Goal: Information Seeking & Learning: Learn about a topic

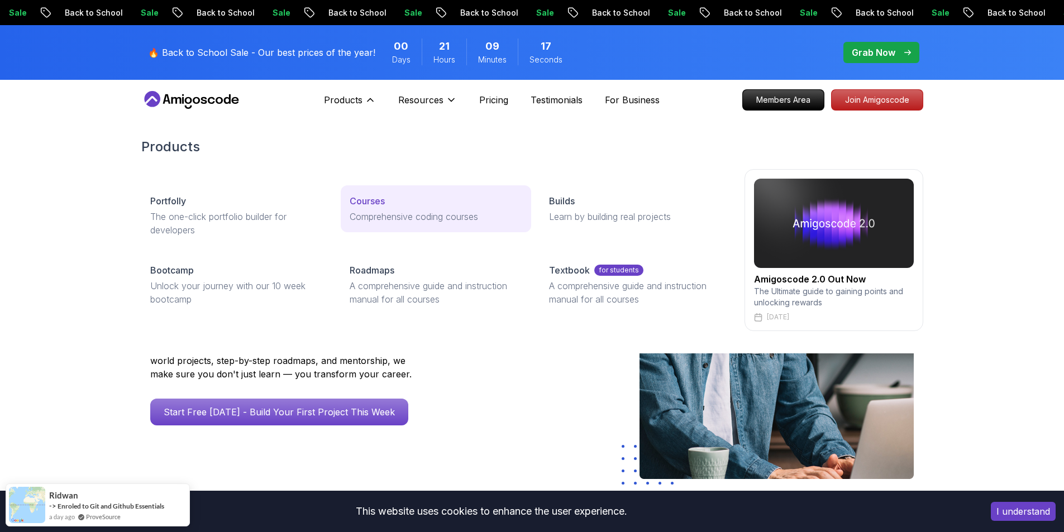
click at [413, 222] on p "Comprehensive coding courses" at bounding box center [436, 216] width 173 height 13
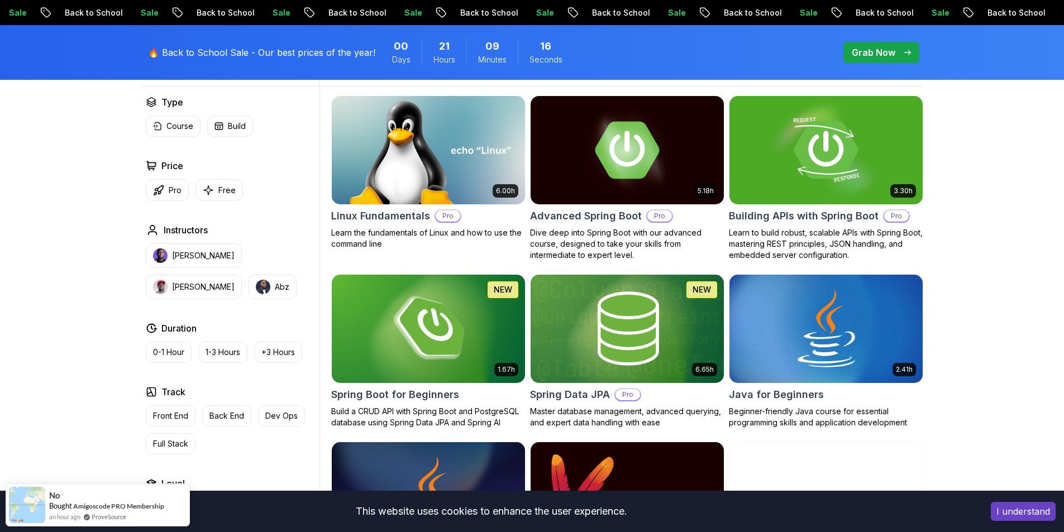
scroll to position [168, 0]
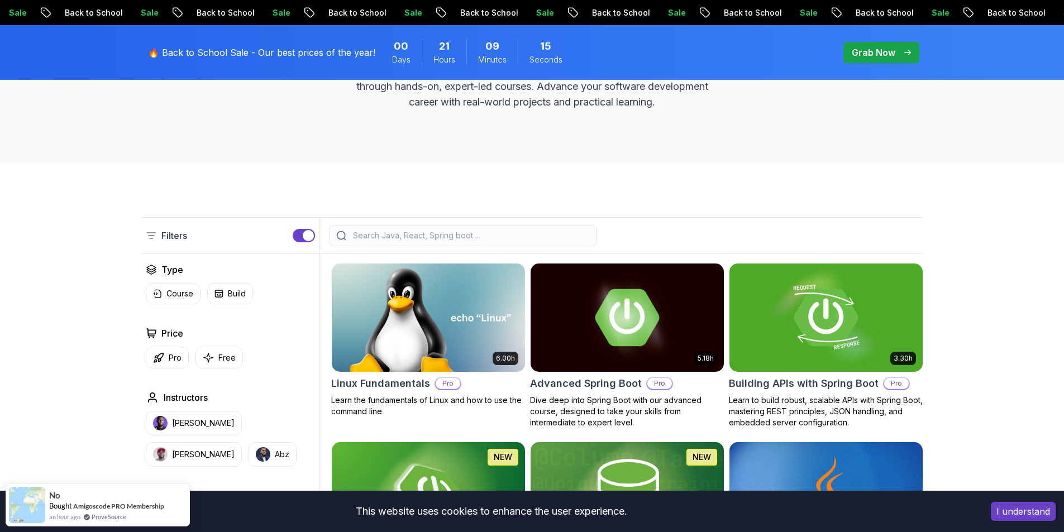
click at [373, 235] on input "search" at bounding box center [470, 235] width 239 height 11
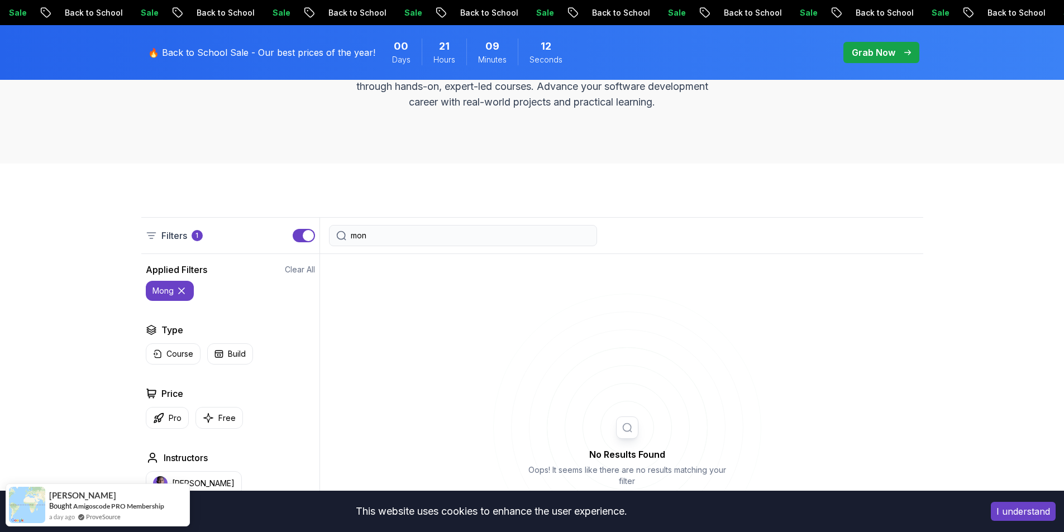
type input "mo"
